Goal: Information Seeking & Learning: Understand process/instructions

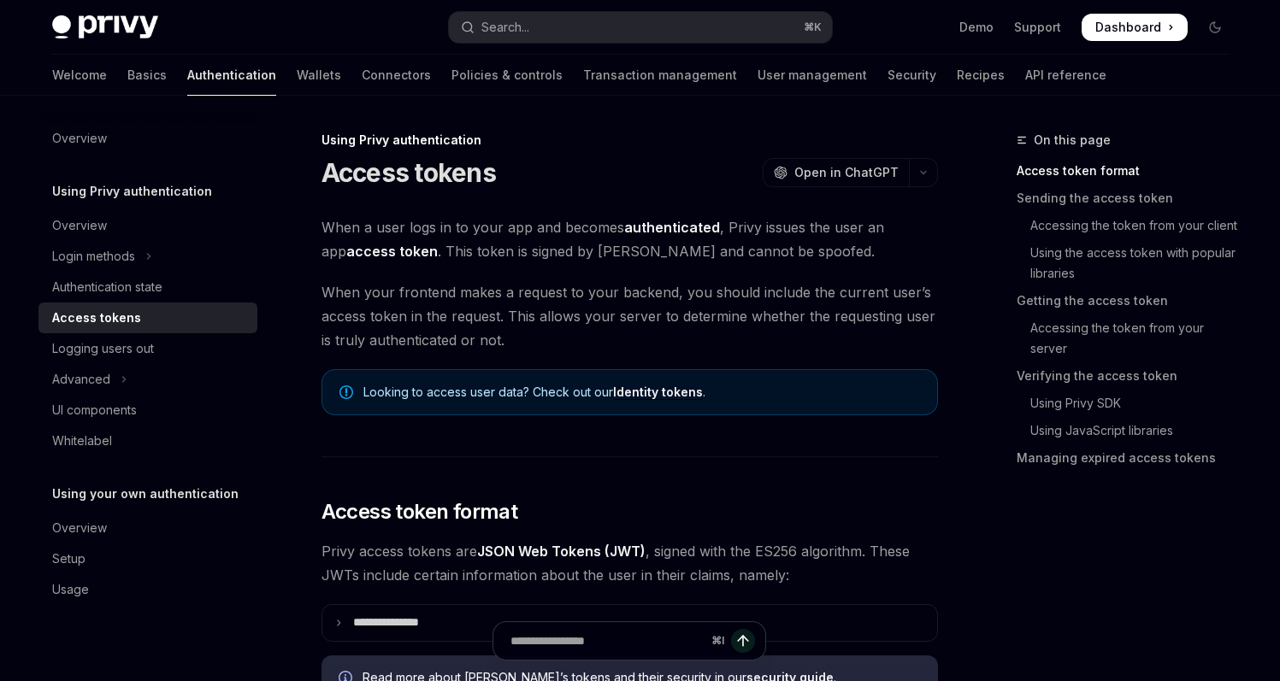
click at [899, 519] on div at bounding box center [899, 519] width 0 height 0
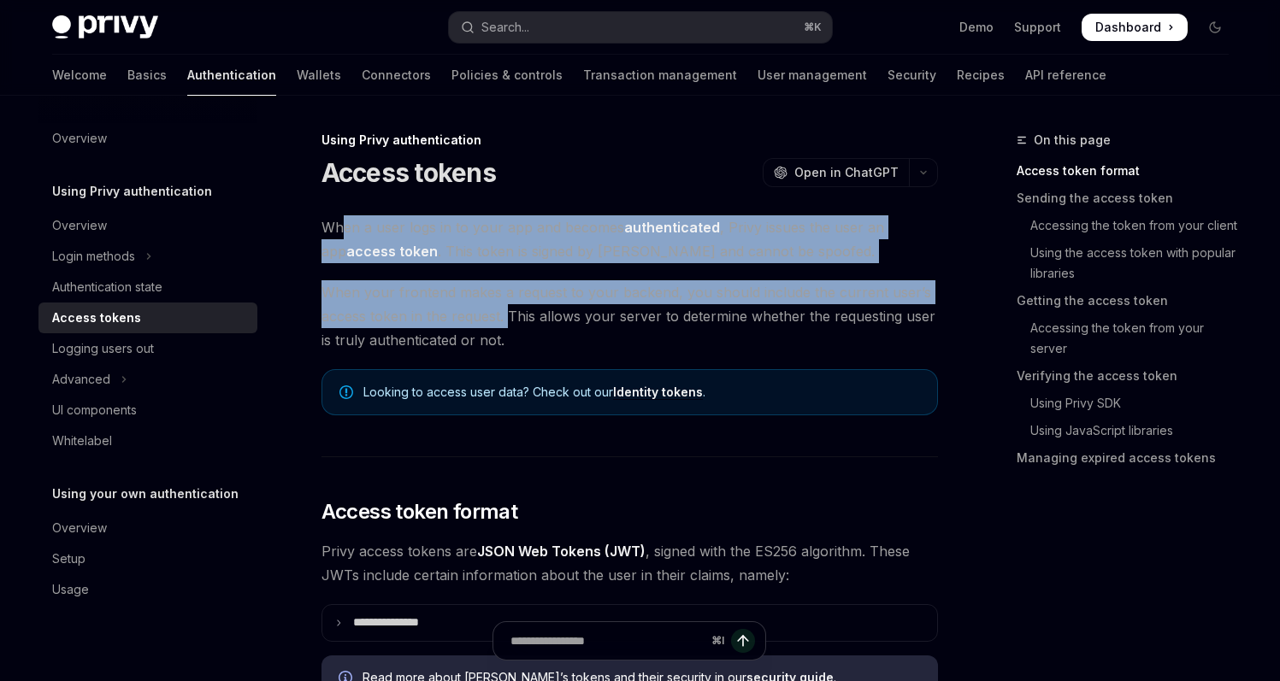
drag, startPoint x: 364, startPoint y: 227, endPoint x: 506, endPoint y: 308, distance: 163.1
click at [506, 308] on span "When your frontend makes a request to your backend, you should include the curr…" at bounding box center [629, 316] width 616 height 72
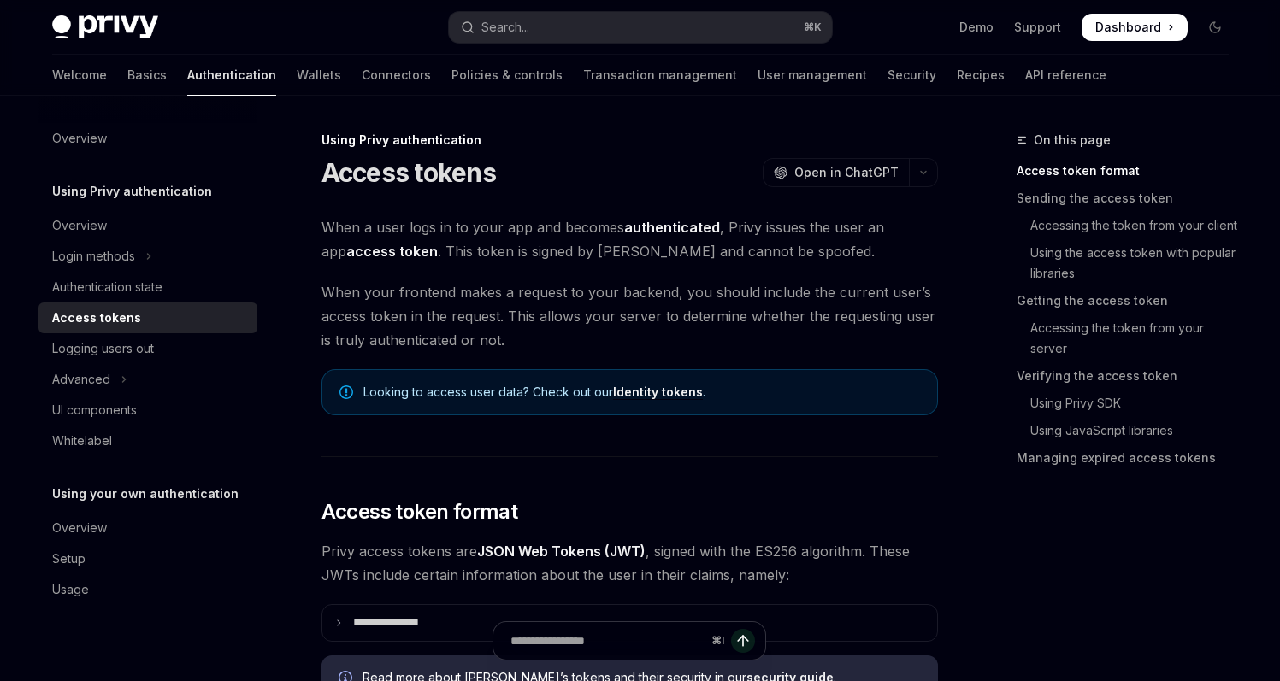
click at [742, 311] on span "When your frontend makes a request to your backend, you should include the curr…" at bounding box center [629, 316] width 616 height 72
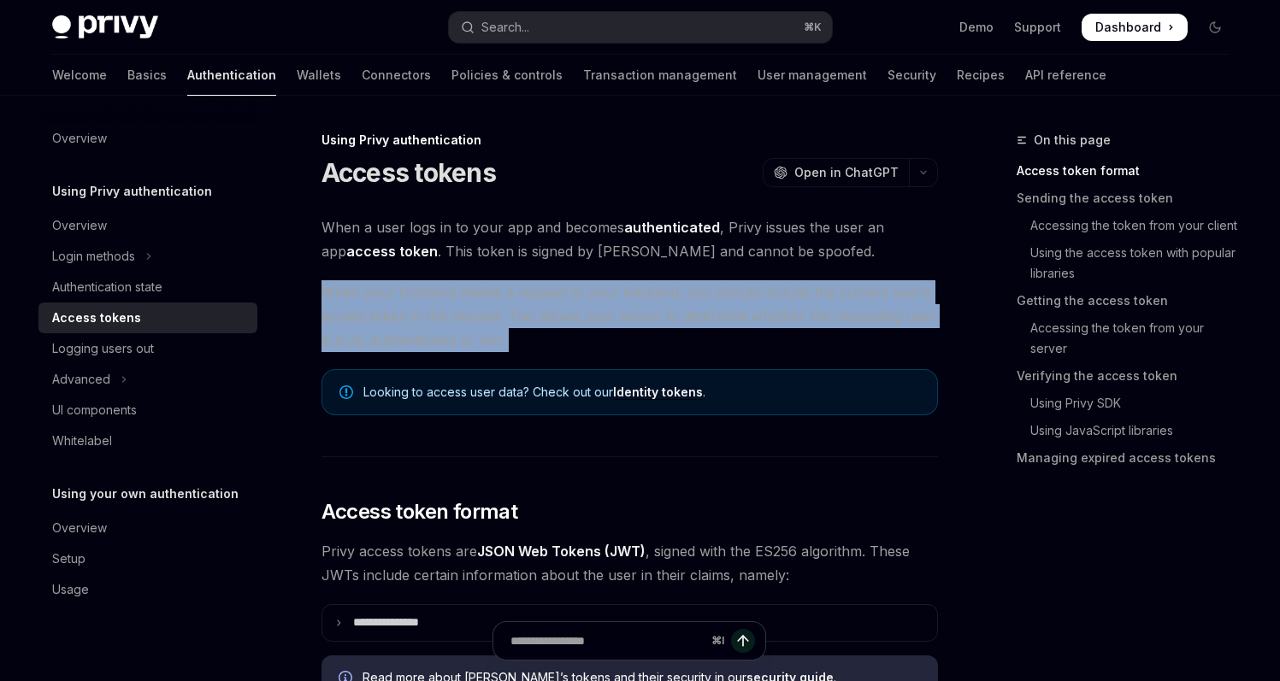
click at [742, 311] on span "When your frontend makes a request to your backend, you should include the curr…" at bounding box center [629, 316] width 616 height 72
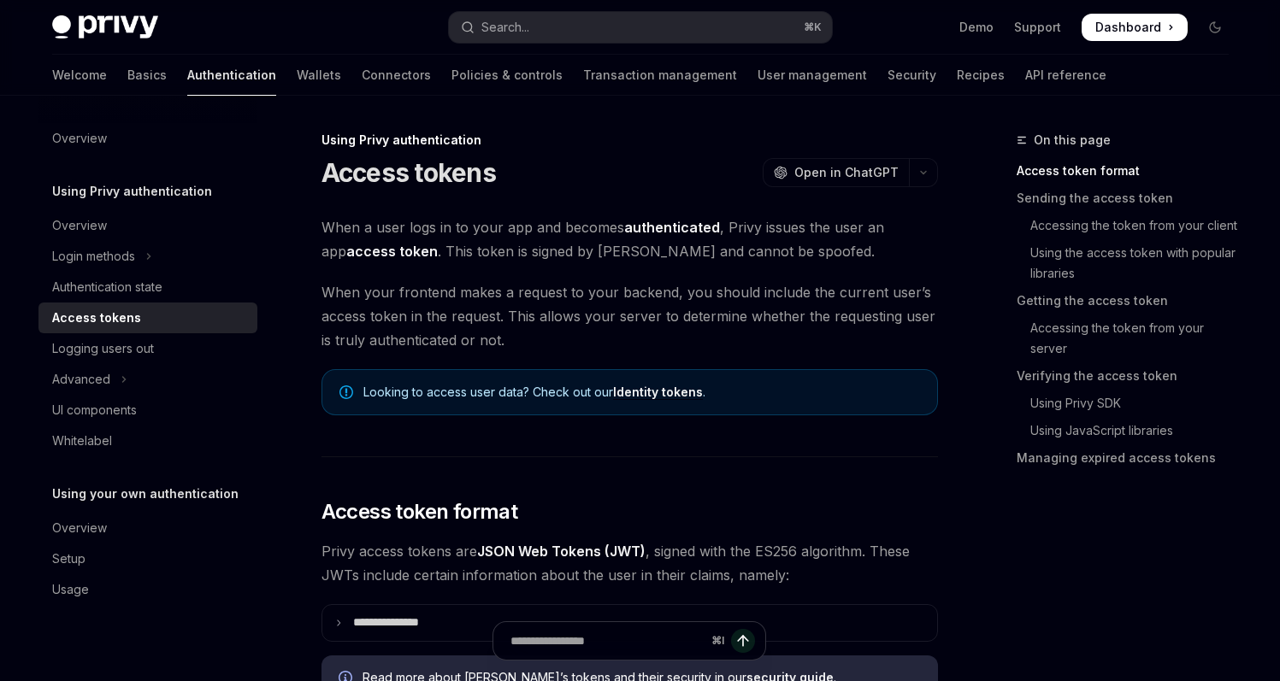
click at [874, 314] on span "When your frontend makes a request to your backend, you should include the curr…" at bounding box center [629, 316] width 616 height 72
